Goal: Task Accomplishment & Management: Use online tool/utility

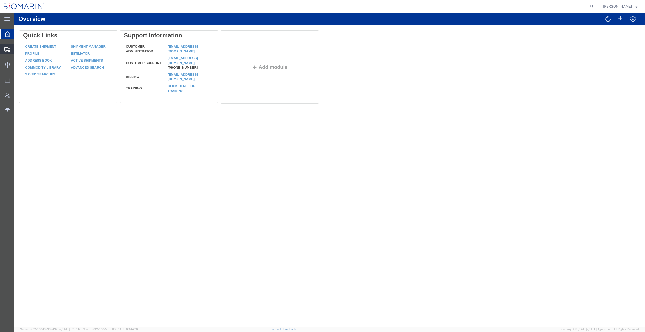
click at [0, 0] on span "Shipment Manager" at bounding box center [0, 0] width 0 height 0
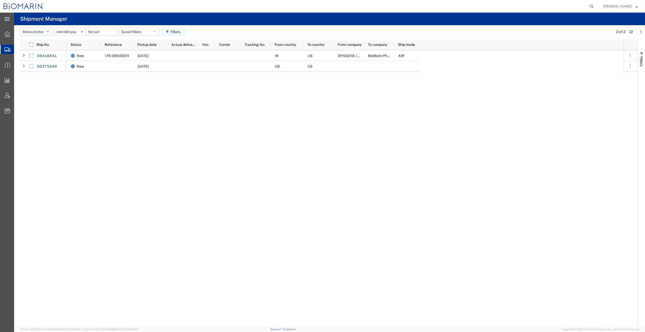
click at [49, 31] on icon "button" at bounding box center [47, 32] width 3 height 4
click at [38, 60] on span "All" at bounding box center [49, 58] width 59 height 8
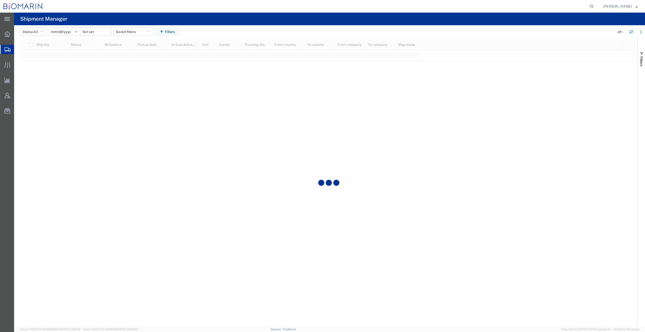
click at [74, 32] on svg-icon at bounding box center [77, 32] width 8 height 8
click at [73, 31] on input "date" at bounding box center [64, 32] width 31 height 8
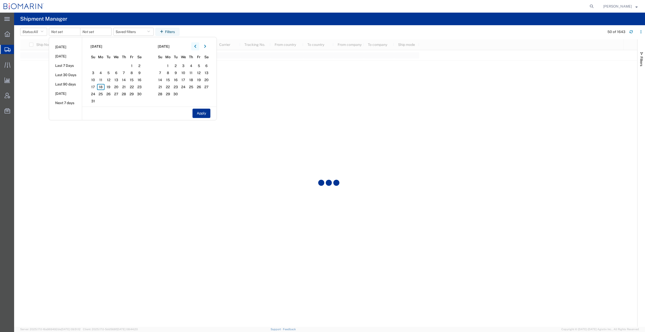
click at [196, 46] on icon "button" at bounding box center [195, 47] width 2 height 4
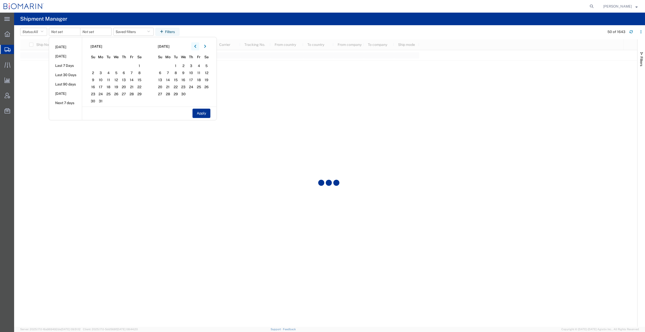
click at [196, 46] on icon "button" at bounding box center [195, 47] width 2 height 4
click at [117, 66] on span "1" at bounding box center [116, 66] width 8 height 6
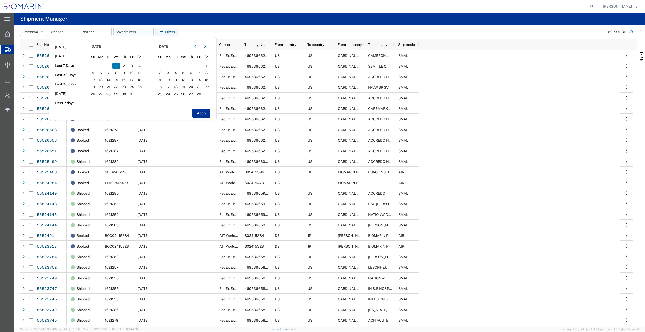
click at [138, 33] on button "Saved filters" at bounding box center [133, 32] width 40 height 8
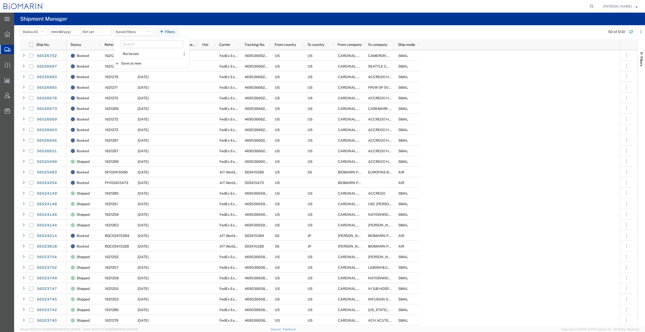
click at [69, 32] on input "date" at bounding box center [64, 32] width 31 height 8
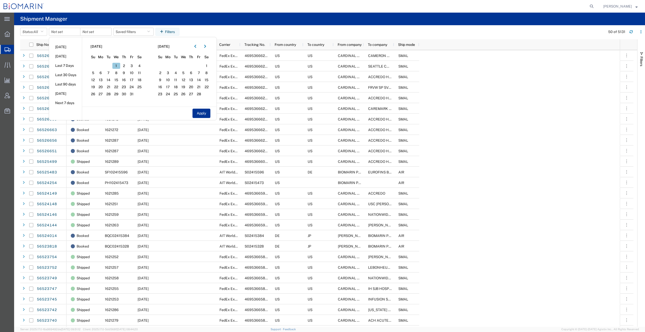
click at [116, 65] on span "1" at bounding box center [116, 66] width 8 height 6
click at [202, 114] on button "Apply" at bounding box center [201, 113] width 18 height 9
type input "[DATE]"
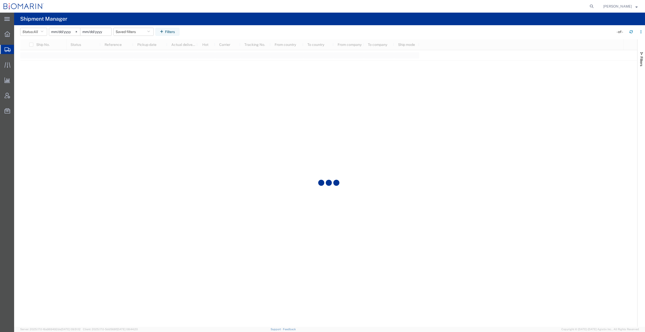
click at [100, 32] on input "date" at bounding box center [95, 32] width 31 height 8
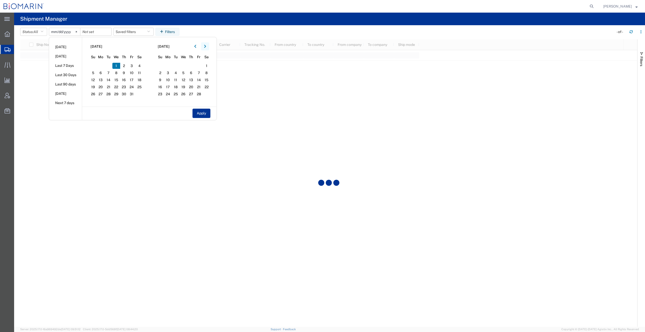
click at [206, 46] on icon "button" at bounding box center [205, 46] width 2 height 3
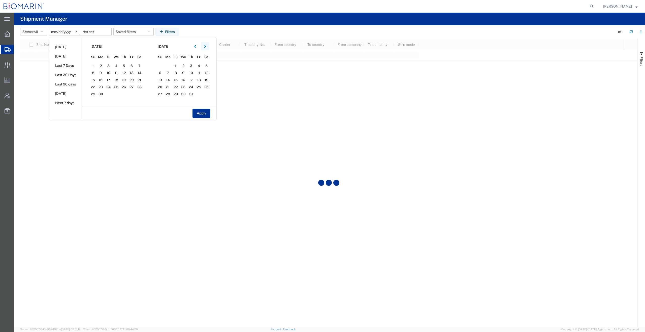
click at [206, 46] on icon "button" at bounding box center [205, 46] width 2 height 3
click at [172, 88] on span "18" at bounding box center [168, 87] width 8 height 6
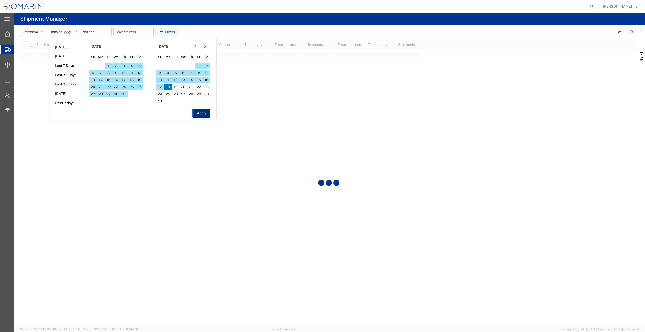
click at [203, 113] on button "Apply" at bounding box center [201, 113] width 18 height 9
type input "[DATE]"
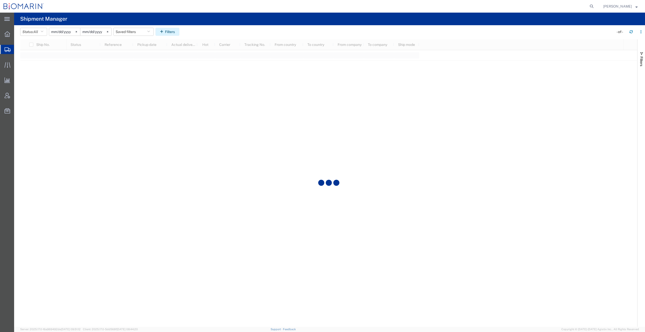
click at [171, 32] on button "Filters" at bounding box center [167, 32] width 24 height 8
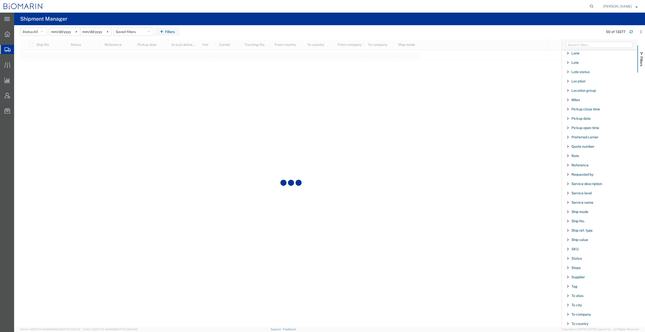
scroll to position [306, 0]
click at [574, 279] on span "To country" at bounding box center [579, 280] width 17 height 4
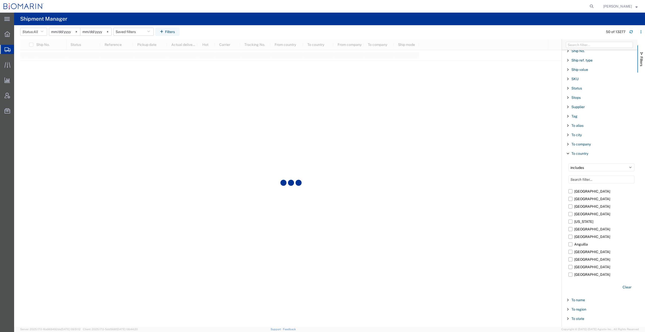
scroll to position [437, 0]
click at [586, 163] on select "includes excludes" at bounding box center [601, 163] width 66 height 8
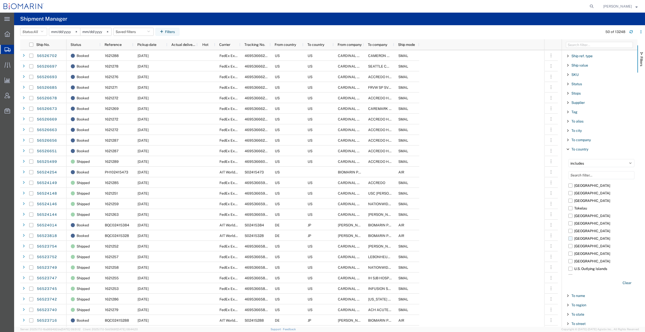
click at [570, 235] on label "[GEOGRAPHIC_DATA]" at bounding box center [601, 239] width 66 height 8
click at [0, 0] on input "[GEOGRAPHIC_DATA]" at bounding box center [0, 0] width 0 height 0
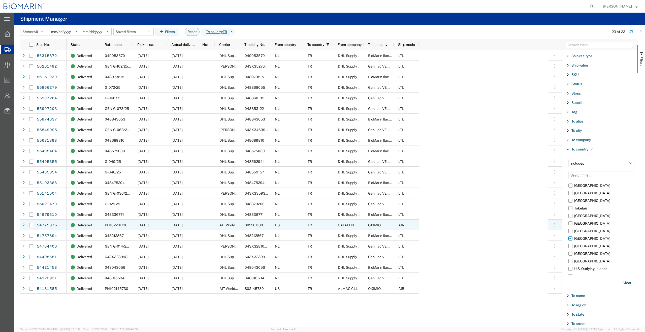
click at [111, 224] on span "PH102201130" at bounding box center [116, 225] width 23 height 4
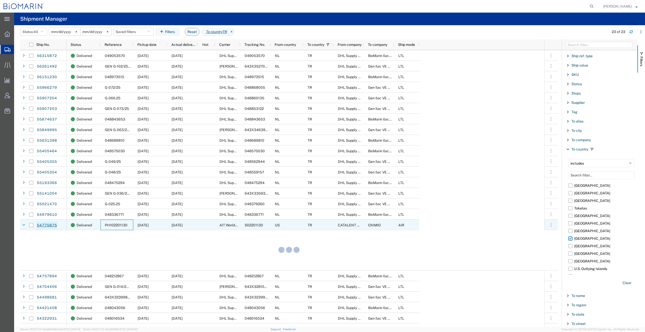
click at [50, 224] on link "54775875" at bounding box center [47, 225] width 21 height 8
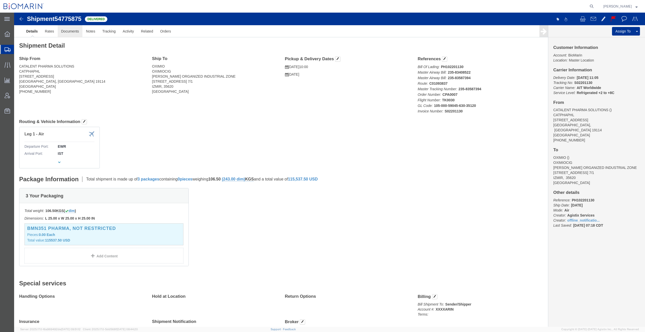
click link "Documents"
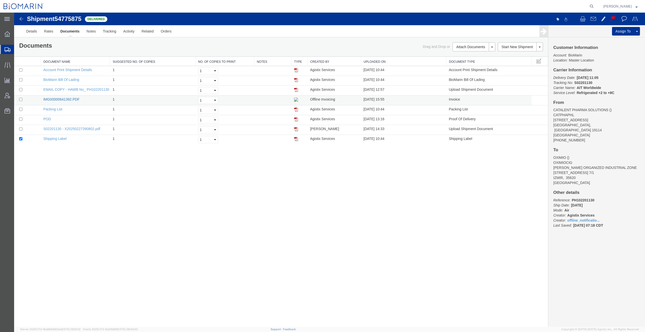
click at [71, 99] on link "IMG00000641392.PDF" at bounding box center [61, 99] width 36 height 4
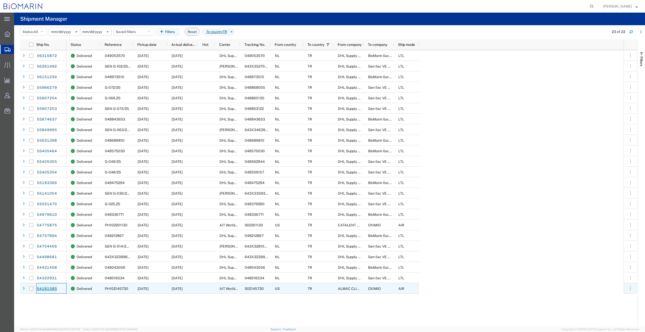
click at [50, 287] on link "54181585" at bounding box center [47, 289] width 21 height 8
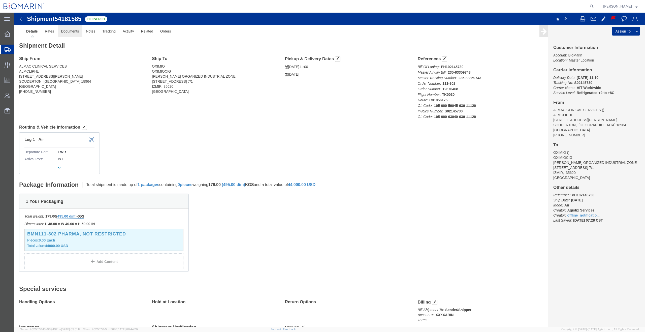
click link "Documents"
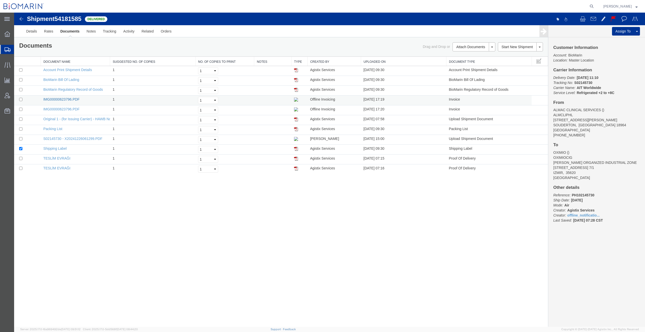
click at [77, 97] on link "IMG00000623796.PDF" at bounding box center [61, 99] width 36 height 4
